Goal: Information Seeking & Learning: Learn about a topic

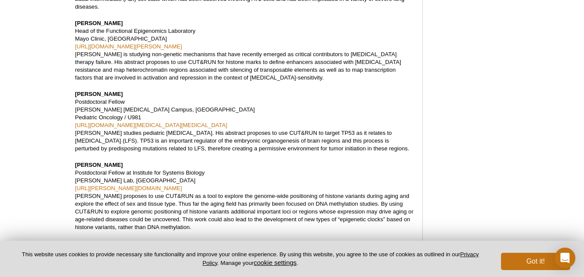
scroll to position [1168, 0]
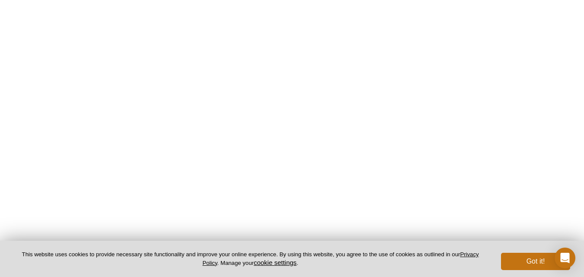
scroll to position [1604, 0]
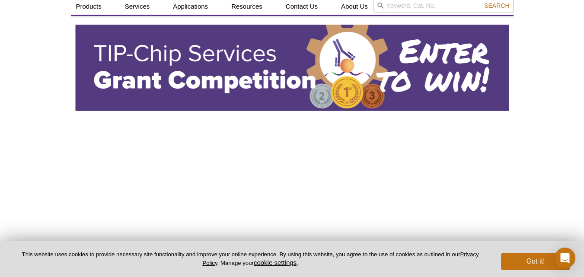
scroll to position [0, 0]
